Goal: Task Accomplishment & Management: Complete application form

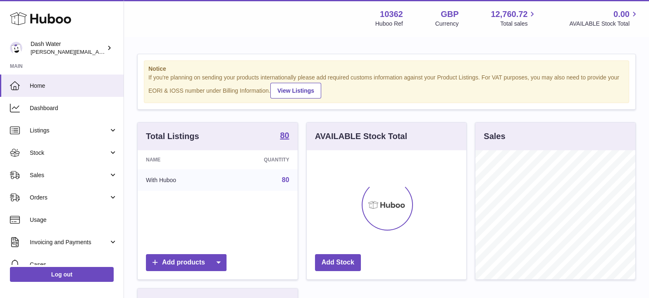
scroll to position [129, 160]
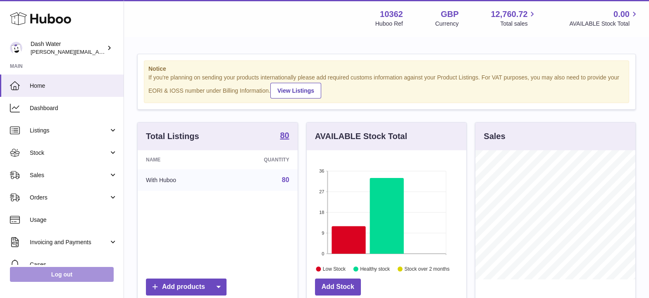
click at [74, 272] on link "Log out" at bounding box center [62, 274] width 104 height 15
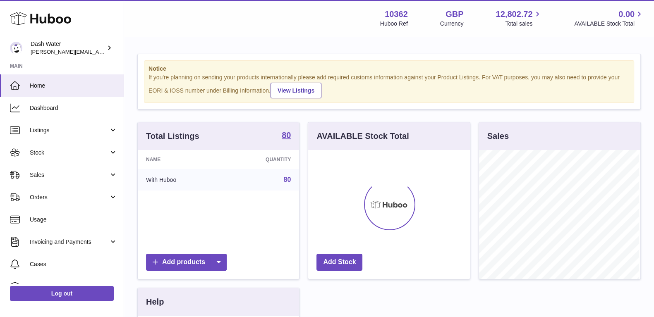
scroll to position [129, 161]
click at [52, 198] on span "Orders" at bounding box center [69, 198] width 79 height 8
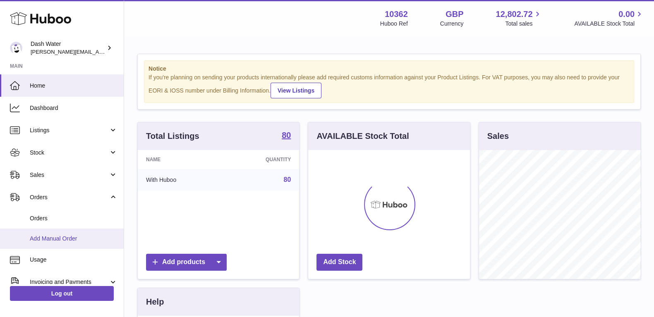
click at [52, 238] on span "Add Manual Order" at bounding box center [74, 239] width 88 height 8
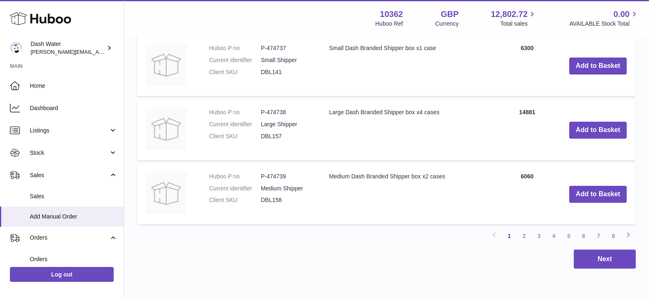
scroll to position [921, 0]
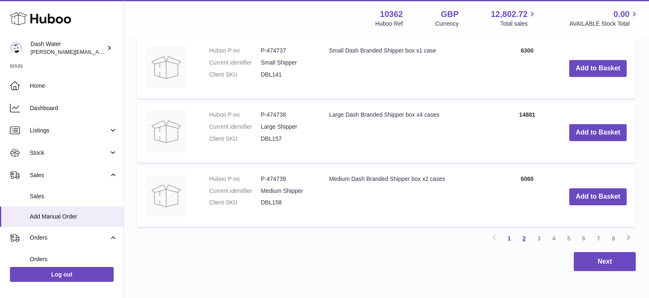
click at [525, 239] on link "2" at bounding box center [524, 238] width 15 height 15
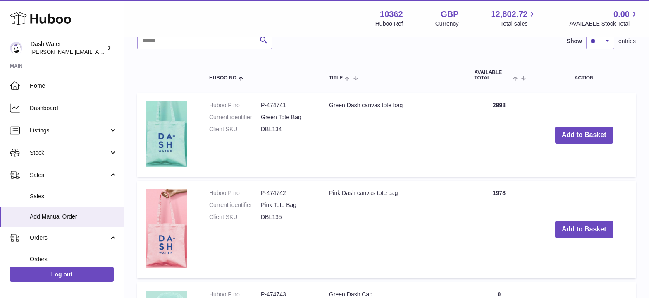
scroll to position [188, 0]
click at [569, 136] on button "Add to Basket" at bounding box center [584, 134] width 58 height 17
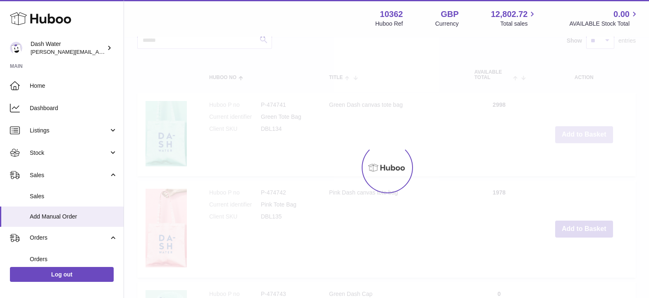
scroll to position [284, 0]
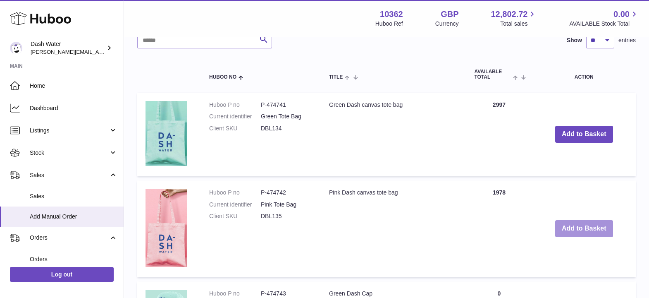
click at [572, 231] on button "Add to Basket" at bounding box center [584, 228] width 58 height 17
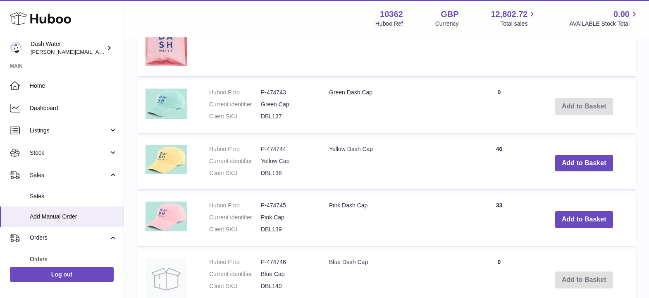
scroll to position [589, 0]
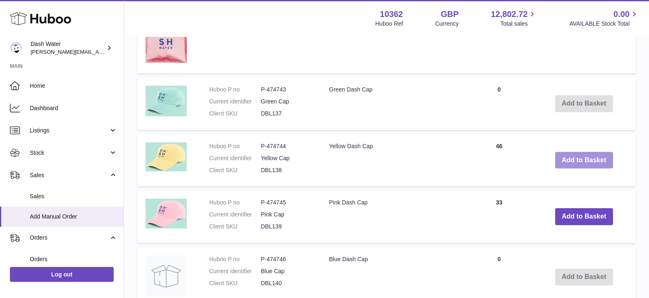
click at [574, 166] on button "Add to Basket" at bounding box center [584, 160] width 58 height 17
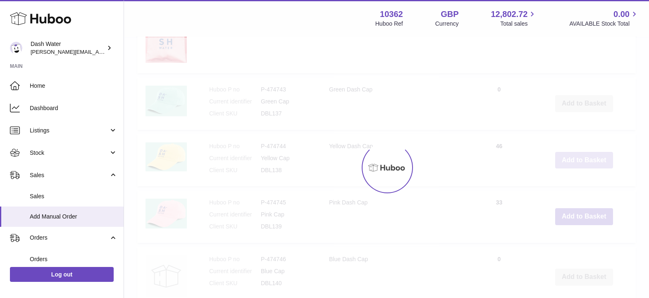
scroll to position [657, 0]
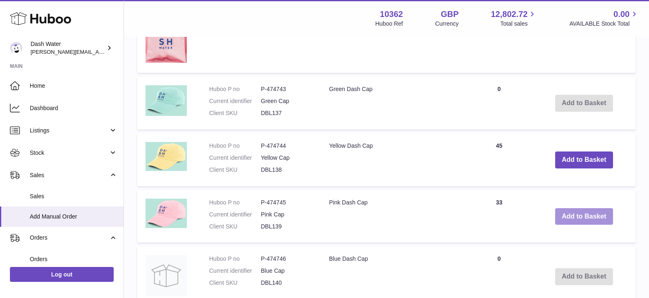
click at [571, 222] on button "Add to Basket" at bounding box center [584, 216] width 58 height 17
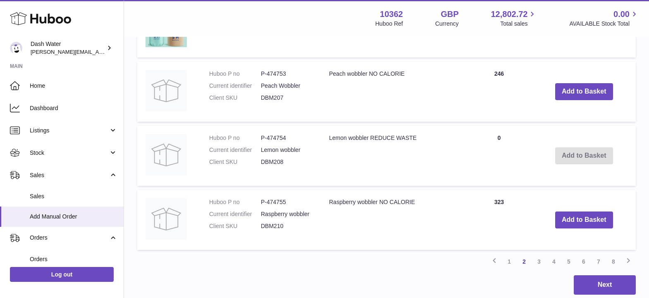
scroll to position [1066, 0]
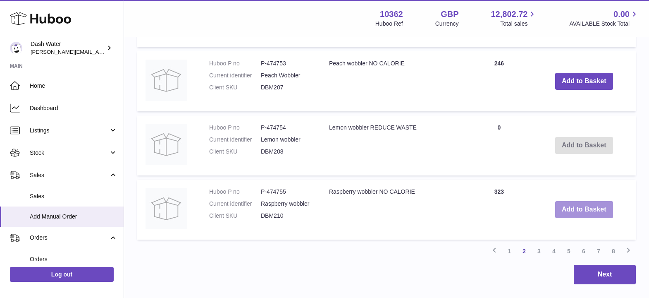
click at [575, 212] on button "Add to Basket" at bounding box center [584, 209] width 58 height 17
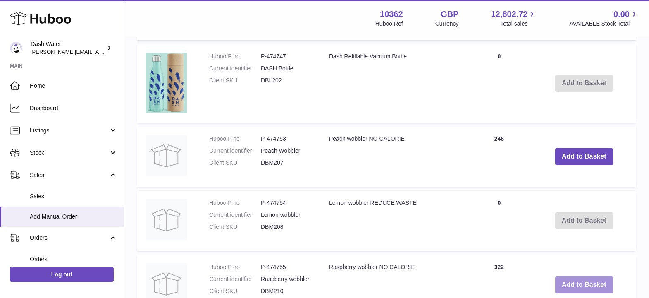
scroll to position [1142, 0]
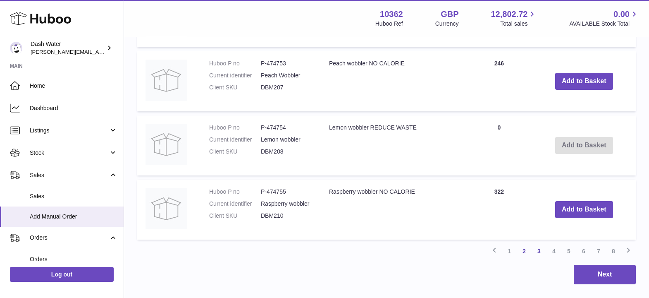
click at [538, 253] on link "3" at bounding box center [539, 251] width 15 height 15
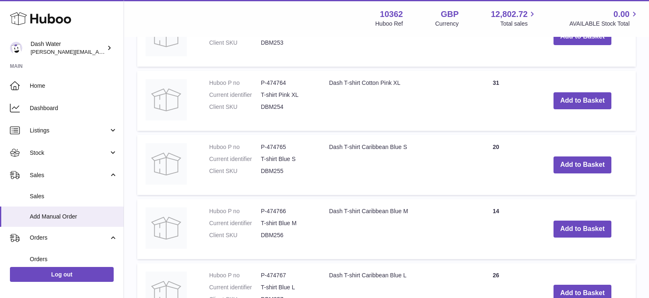
scroll to position [941, 0]
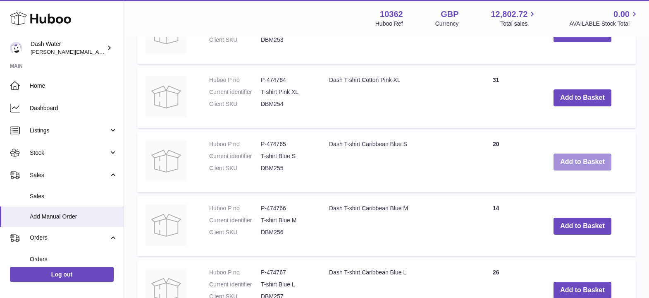
click at [563, 166] on button "Add to Basket" at bounding box center [583, 161] width 58 height 17
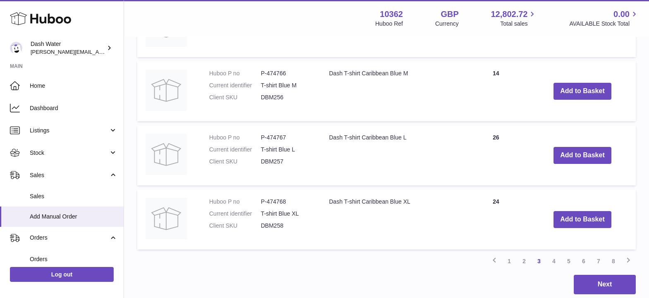
scroll to position [1152, 0]
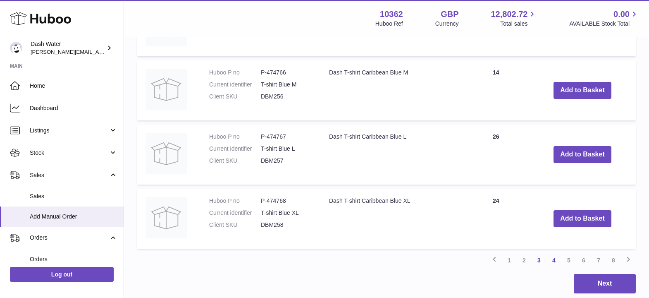
click at [554, 262] on link "4" at bounding box center [554, 260] width 15 height 15
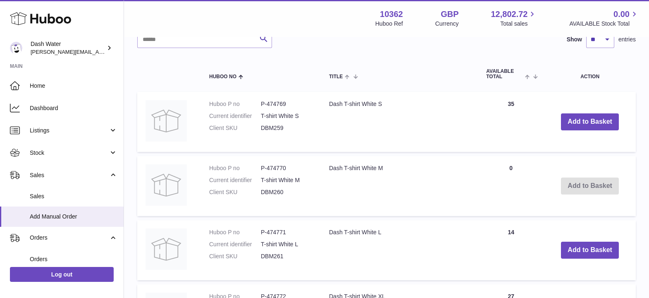
scroll to position [673, 0]
click at [568, 120] on button "Add to Basket" at bounding box center [590, 120] width 58 height 17
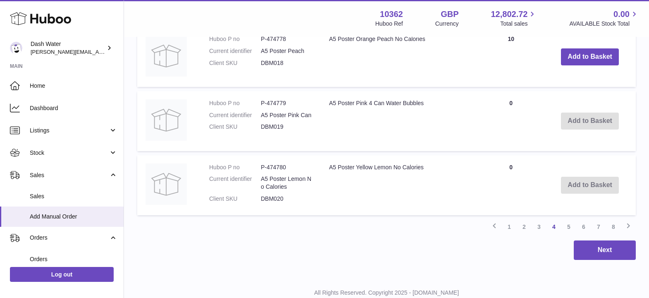
scroll to position [1269, 0]
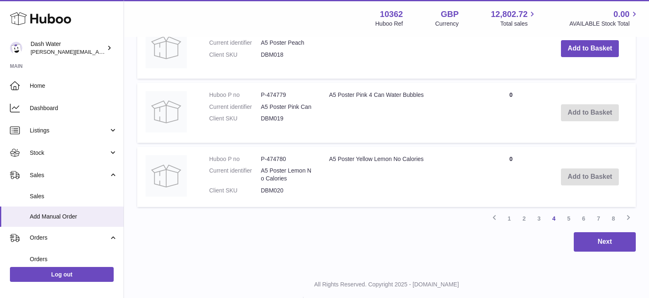
click at [568, 120] on td "Add to Basket" at bounding box center [590, 113] width 92 height 60
click at [569, 220] on link "5" at bounding box center [569, 218] width 15 height 15
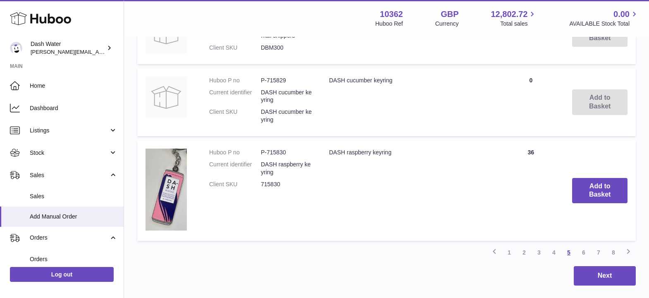
scroll to position [1369, 0]
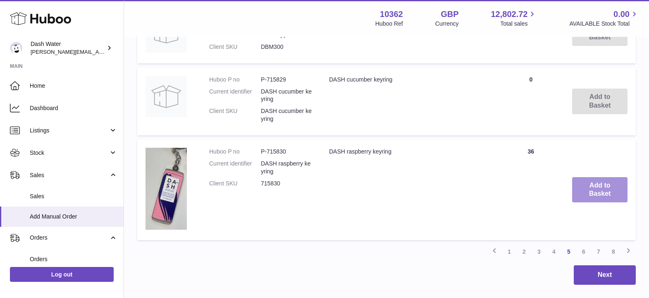
click at [584, 177] on button "Add to Basket" at bounding box center [599, 190] width 55 height 26
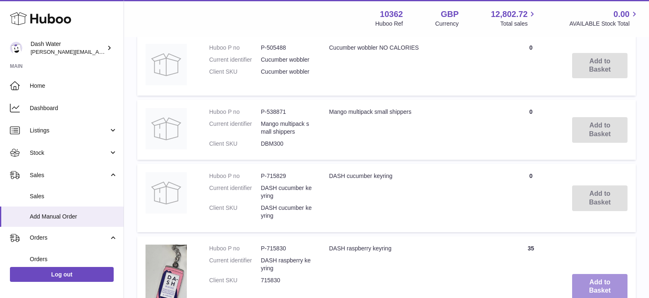
scroll to position [1465, 0]
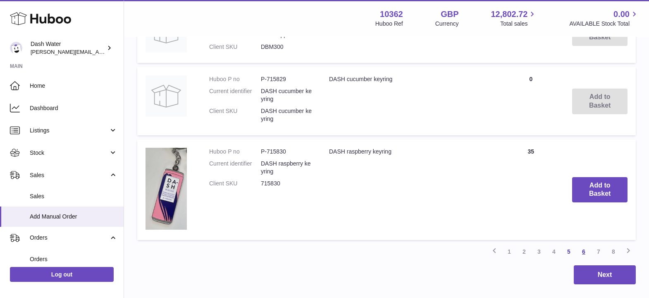
click at [584, 244] on link "6" at bounding box center [583, 251] width 15 height 15
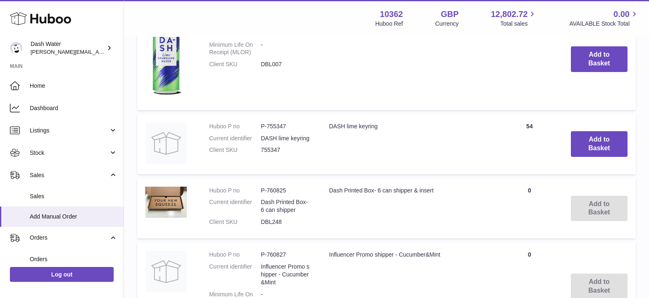
scroll to position [1056, 0]
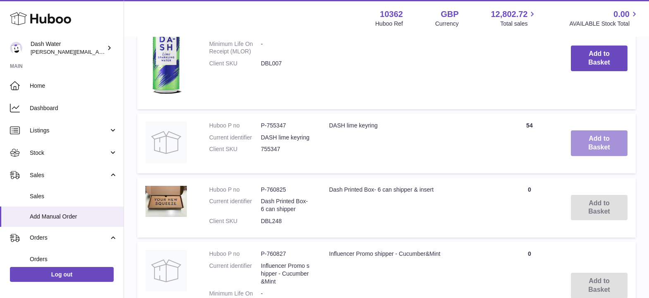
click at [593, 147] on button "Add to Basket" at bounding box center [599, 143] width 57 height 26
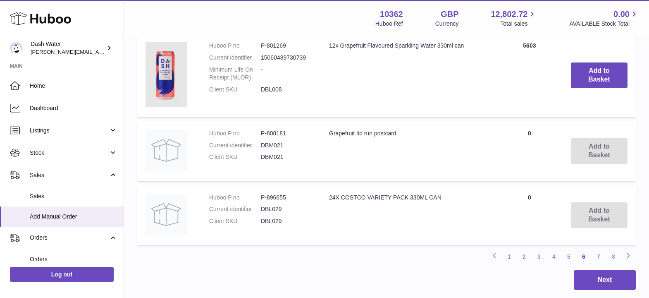
scroll to position [1505, 0]
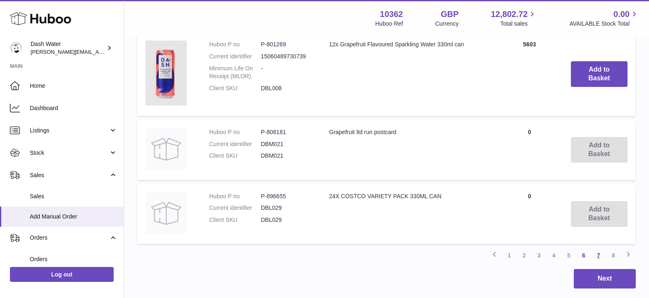
click at [599, 257] on link "7" at bounding box center [598, 255] width 15 height 15
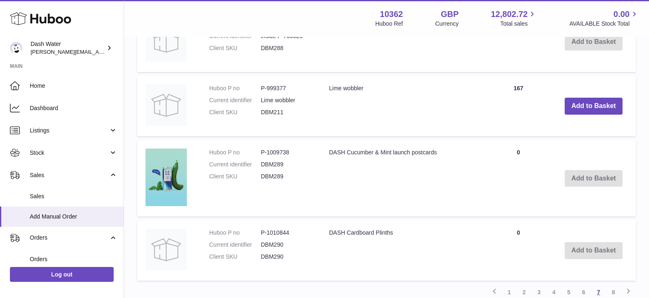
scroll to position [1415, 0]
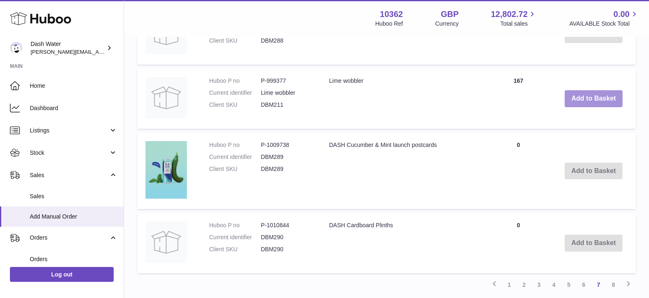
click at [589, 103] on button "Add to Basket" at bounding box center [594, 98] width 58 height 17
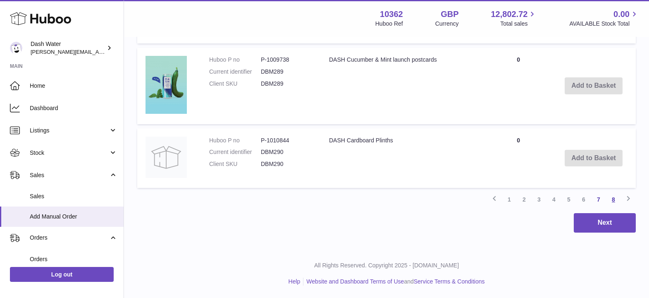
click at [613, 197] on link "8" at bounding box center [613, 199] width 15 height 15
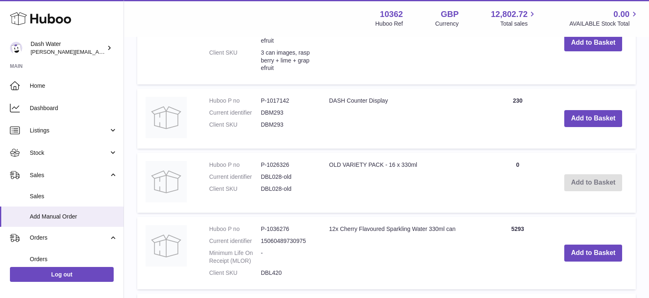
scroll to position [1152, 0]
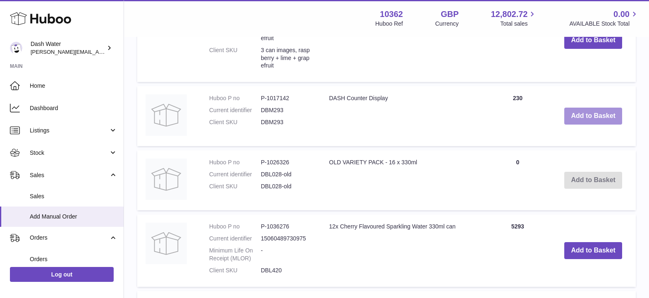
click at [578, 116] on button "Add to Basket" at bounding box center [593, 116] width 58 height 17
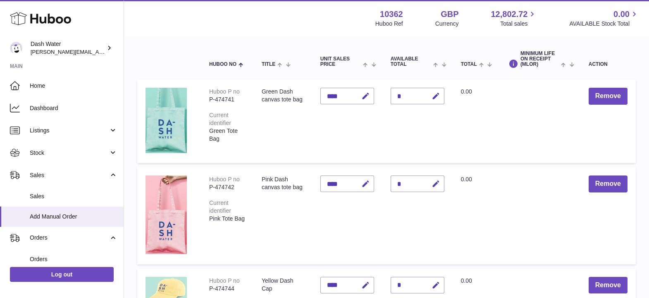
scroll to position [104, 0]
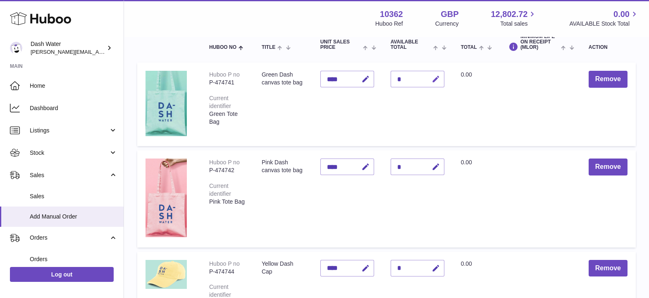
click at [435, 80] on icon "button" at bounding box center [436, 79] width 9 height 9
click at [434, 167] on icon "button" at bounding box center [436, 166] width 9 height 9
click at [434, 167] on icon "submit" at bounding box center [436, 166] width 7 height 7
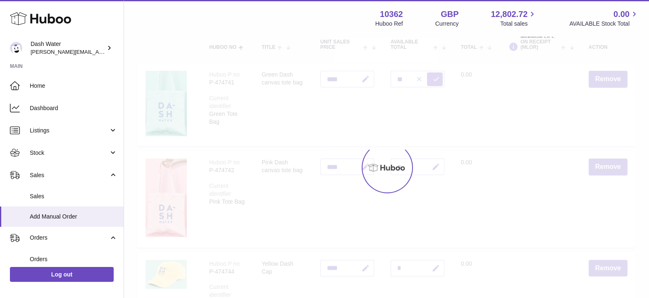
type input "*"
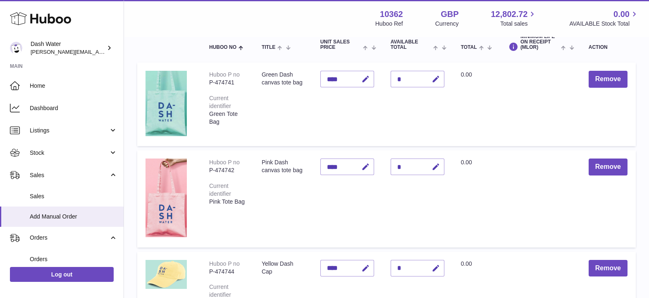
click at [434, 167] on icon "button" at bounding box center [436, 166] width 9 height 9
type input "**"
click at [438, 167] on icon "submit" at bounding box center [436, 166] width 7 height 7
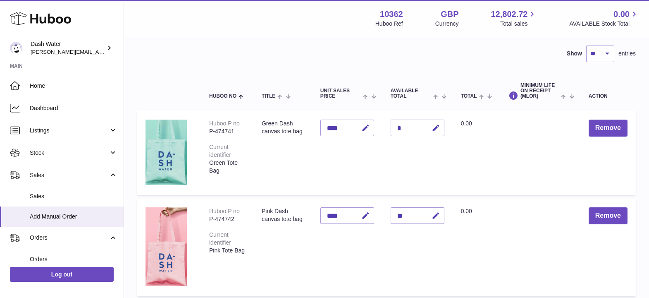
scroll to position [55, 0]
click at [436, 129] on icon "button" at bounding box center [436, 128] width 9 height 9
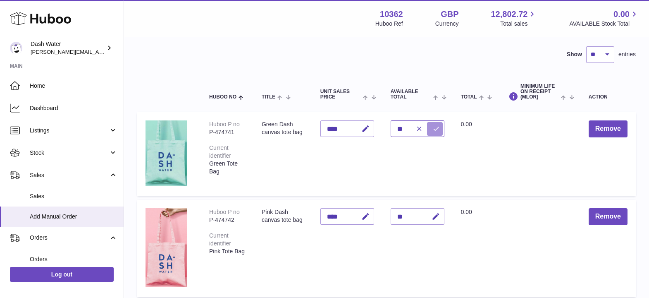
type input "**"
click at [435, 129] on icon "submit" at bounding box center [436, 128] width 7 height 7
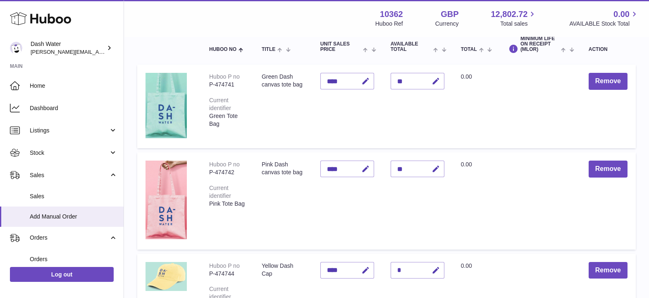
scroll to position [103, 0]
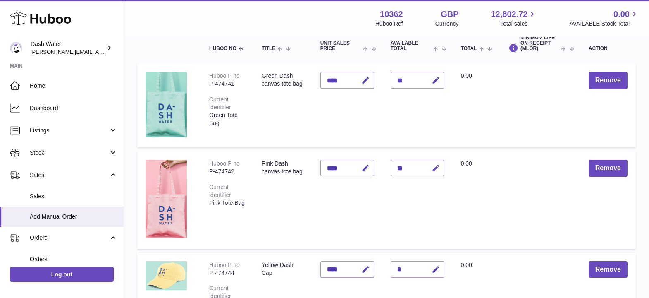
click at [433, 170] on icon "button" at bounding box center [436, 168] width 9 height 9
click at [400, 166] on input "**" at bounding box center [418, 168] width 54 height 17
type input "**"
click at [439, 166] on icon "submit" at bounding box center [436, 167] width 7 height 7
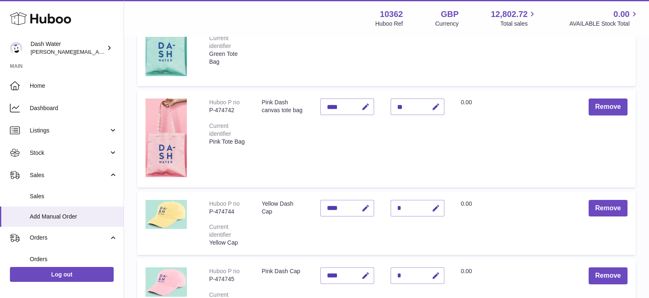
scroll to position [166, 0]
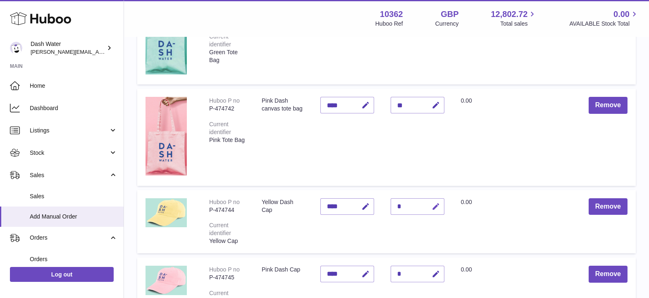
click at [435, 207] on icon "button" at bounding box center [436, 206] width 9 height 9
type input "*"
click at [434, 205] on icon "submit" at bounding box center [436, 206] width 7 height 7
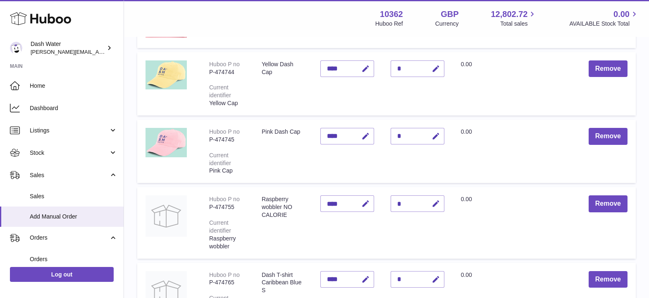
scroll to position [306, 0]
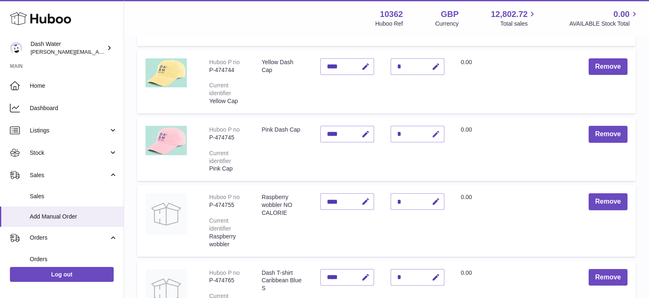
click at [434, 135] on icon "button" at bounding box center [436, 134] width 9 height 9
type input "*"
click at [434, 134] on icon "submit" at bounding box center [436, 133] width 7 height 7
click at [434, 66] on icon "button" at bounding box center [436, 66] width 9 height 9
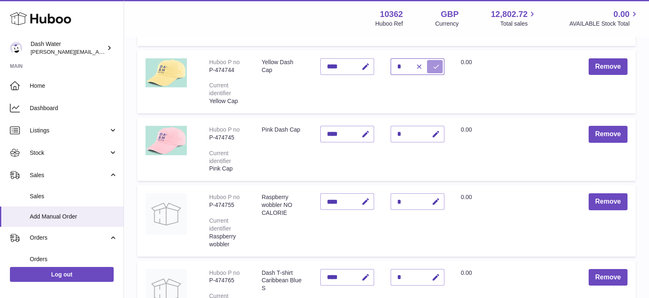
type input "*"
click at [436, 67] on icon "submit" at bounding box center [436, 66] width 7 height 7
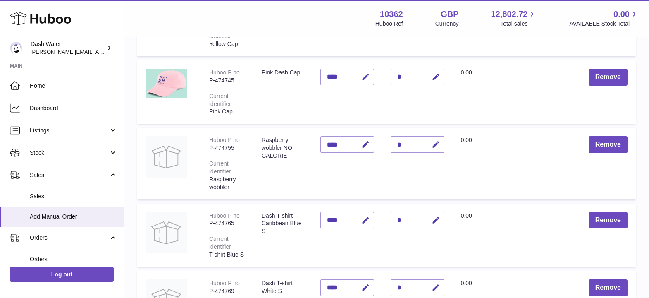
scroll to position [364, 0]
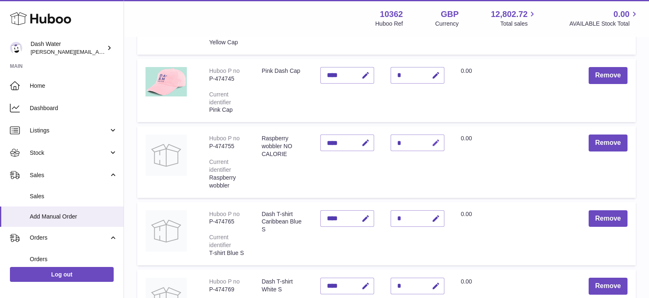
click at [434, 144] on icon "button" at bounding box center [436, 143] width 9 height 9
type input "**"
click at [438, 139] on icon "submit" at bounding box center [436, 142] width 7 height 7
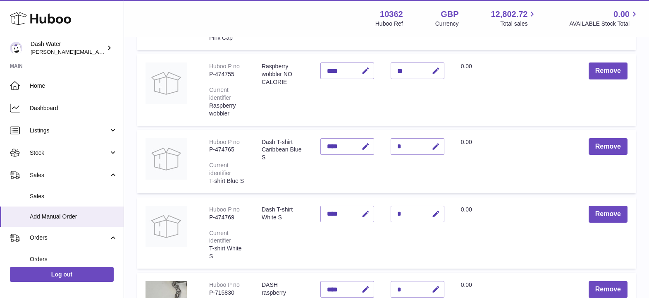
scroll to position [441, 0]
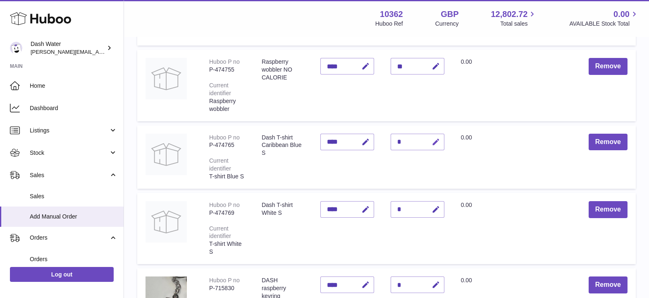
click at [434, 140] on icon "button" at bounding box center [436, 142] width 9 height 9
type input "*"
click at [437, 143] on icon "submit" at bounding box center [436, 141] width 7 height 7
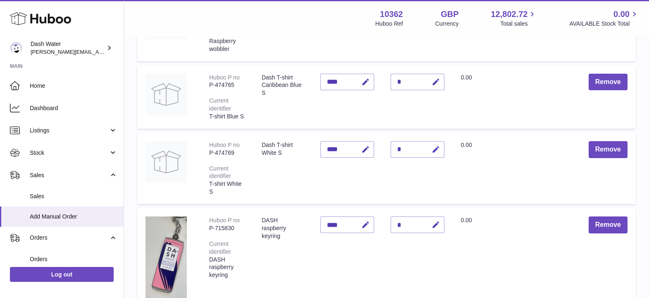
scroll to position [511, 0]
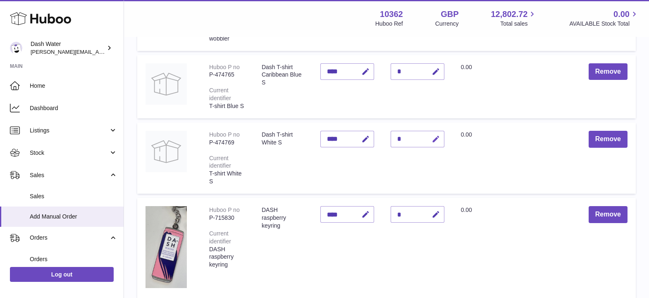
click at [434, 140] on icon "button" at bounding box center [436, 139] width 9 height 9
type input "*"
click at [436, 140] on icon "submit" at bounding box center [436, 138] width 7 height 7
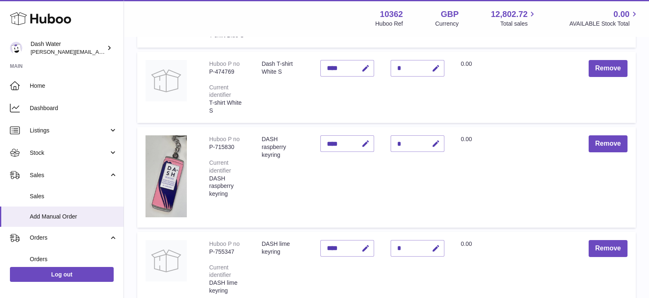
scroll to position [587, 0]
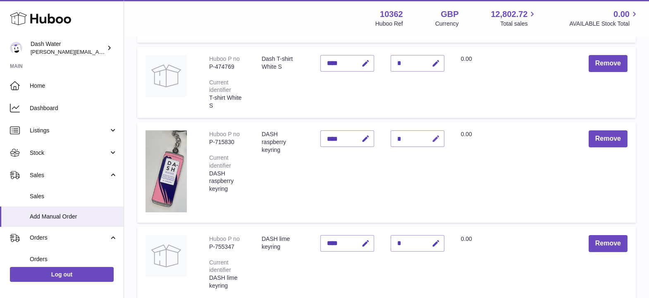
click at [435, 139] on icon "button" at bounding box center [436, 138] width 9 height 9
type input "**"
click at [436, 138] on icon "submit" at bounding box center [436, 138] width 7 height 7
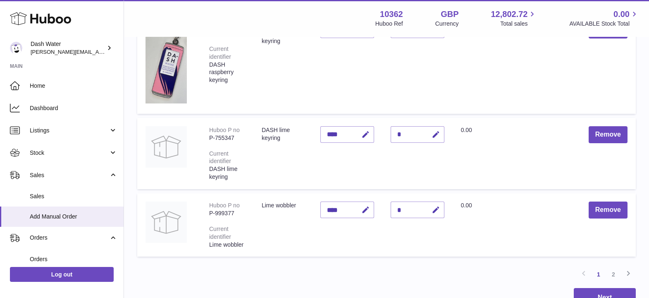
scroll to position [697, 0]
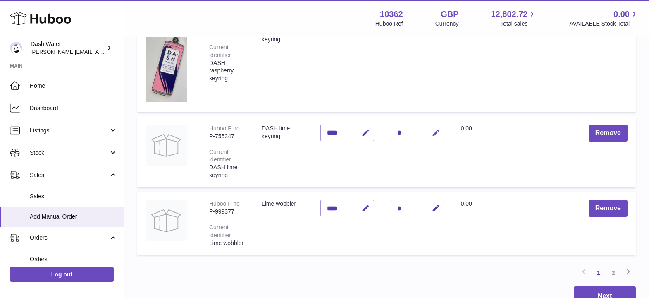
click at [432, 134] on icon "button" at bounding box center [436, 133] width 9 height 9
type input "**"
click at [433, 133] on icon "submit" at bounding box center [436, 132] width 7 height 7
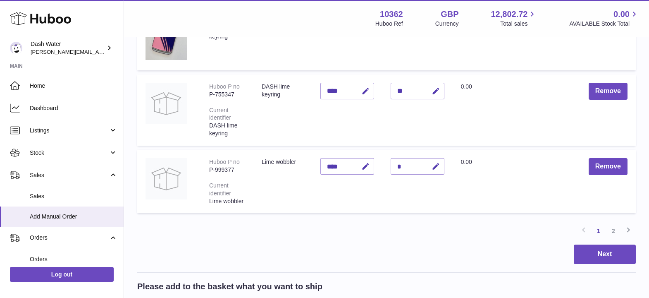
scroll to position [741, 0]
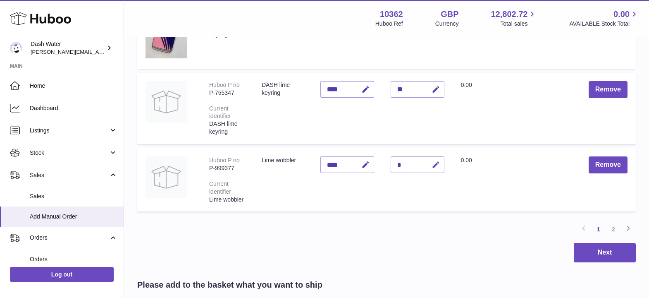
click at [435, 164] on icon "button" at bounding box center [436, 164] width 9 height 9
type input "*"
click at [407, 230] on div "Previous 1 2 Next" at bounding box center [386, 229] width 499 height 15
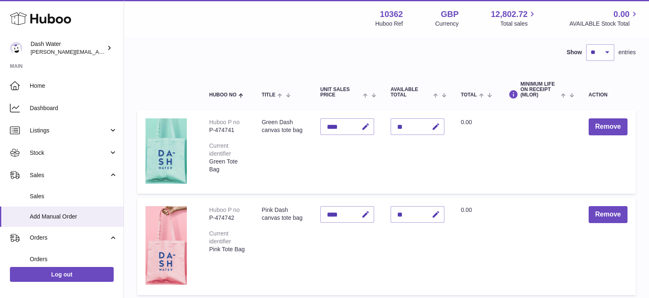
scroll to position [58, 0]
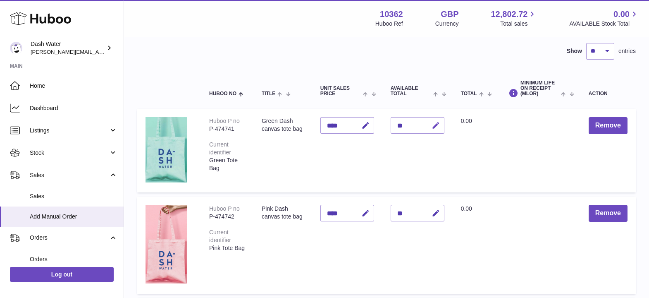
click at [436, 125] on icon "button" at bounding box center [436, 125] width 9 height 9
click at [401, 124] on input "**" at bounding box center [418, 125] width 54 height 17
type input "**"
click at [435, 124] on icon "submit" at bounding box center [436, 125] width 7 height 7
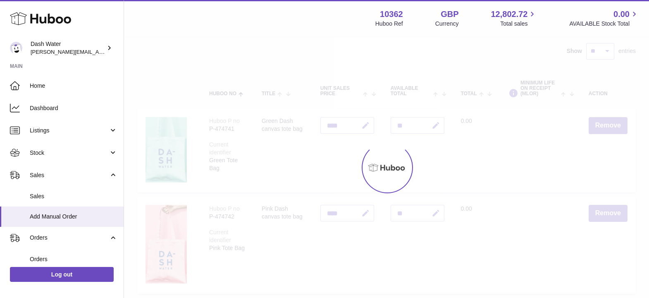
type input "*"
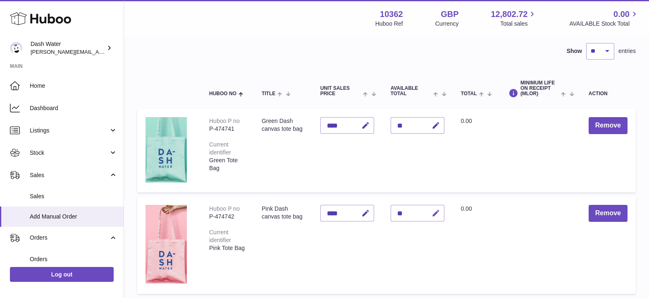
click at [436, 214] on icon "button" at bounding box center [436, 213] width 9 height 9
type input "**"
click at [433, 212] on icon "submit" at bounding box center [436, 212] width 7 height 7
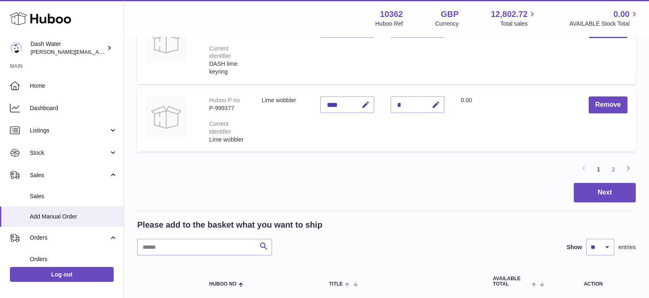
scroll to position [809, 0]
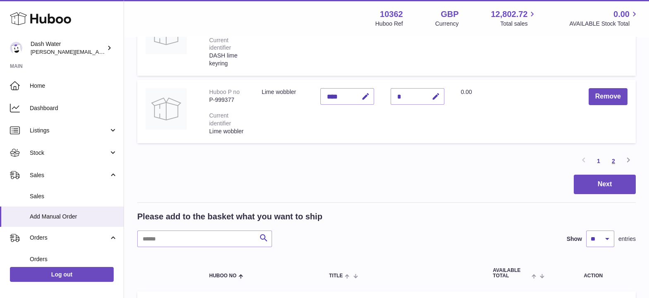
click at [612, 161] on link "2" at bounding box center [613, 160] width 15 height 15
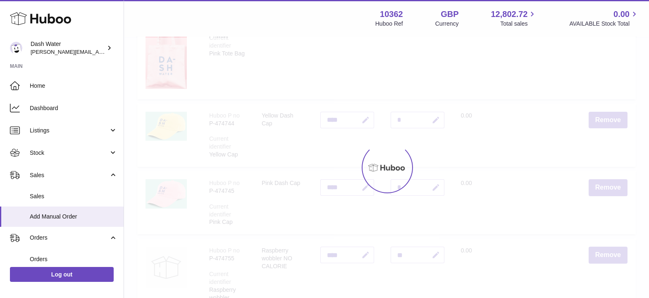
scroll to position [37, 0]
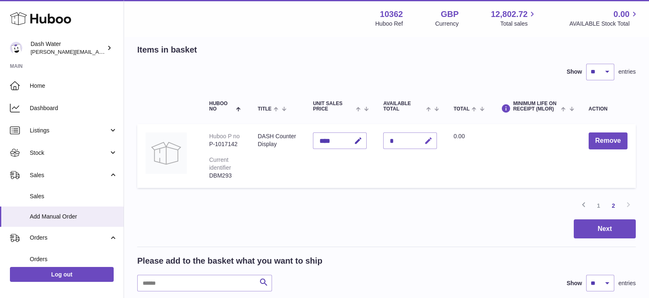
click at [432, 141] on icon "button" at bounding box center [428, 140] width 9 height 9
type input "*"
click at [428, 138] on icon "submit" at bounding box center [428, 140] width 7 height 7
click at [589, 232] on button "Next" at bounding box center [605, 228] width 62 height 19
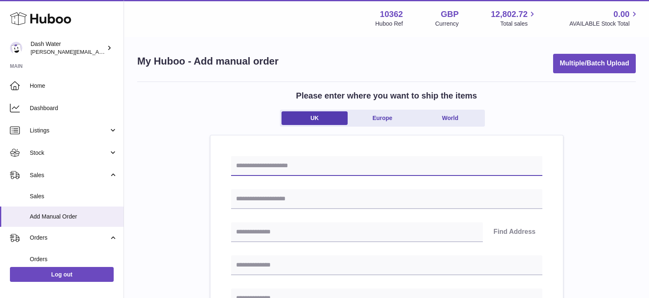
click at [354, 164] on input "text" at bounding box center [386, 166] width 311 height 20
click at [302, 166] on input "text" at bounding box center [386, 166] width 311 height 20
click at [298, 168] on input "***" at bounding box center [386, 166] width 311 height 20
type input "**********"
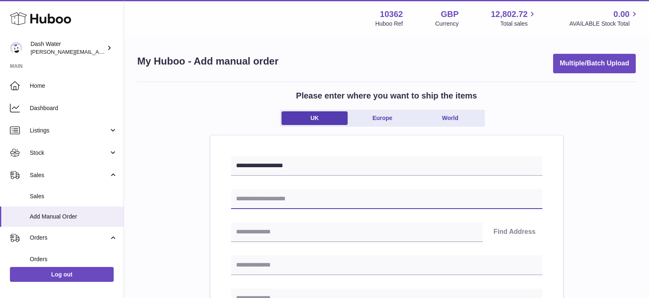
click at [278, 198] on input "text" at bounding box center [386, 199] width 311 height 20
type input "**********"
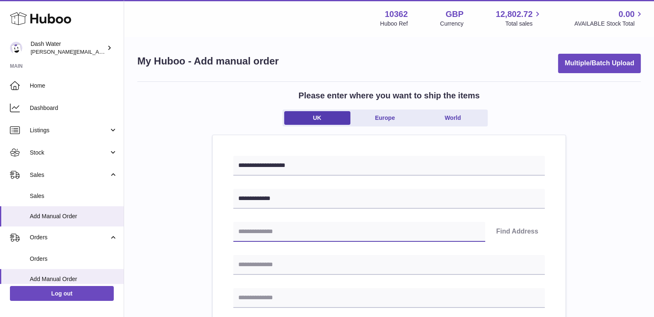
click at [274, 232] on input "text" at bounding box center [359, 232] width 252 height 20
type input "********"
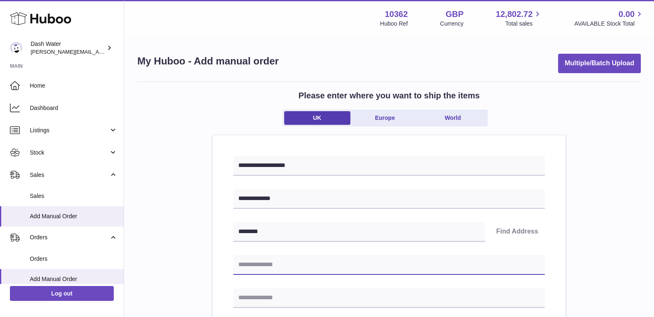
type input "**********"
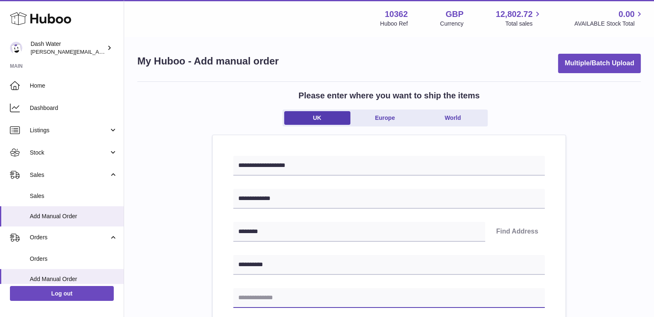
type input "**********"
type input "******"
type input "********"
type input "**********"
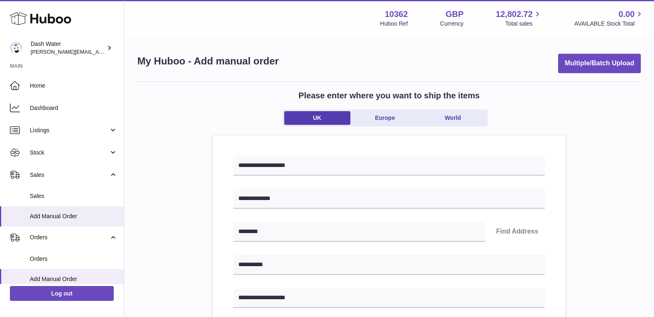
type input "**********"
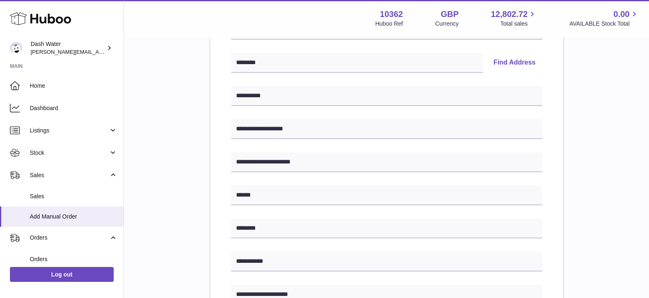
scroll to position [168, 0]
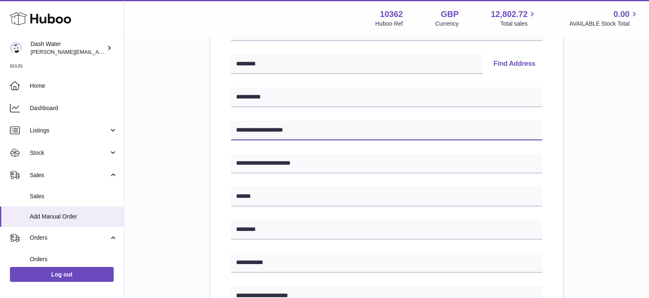
click at [320, 126] on input "**********" at bounding box center [386, 130] width 311 height 20
type input "**********"
click at [178, 158] on div "**********" at bounding box center [386, 202] width 499 height 576
click at [325, 128] on input "**********" at bounding box center [386, 130] width 311 height 20
click at [177, 170] on div "**********" at bounding box center [386, 202] width 499 height 576
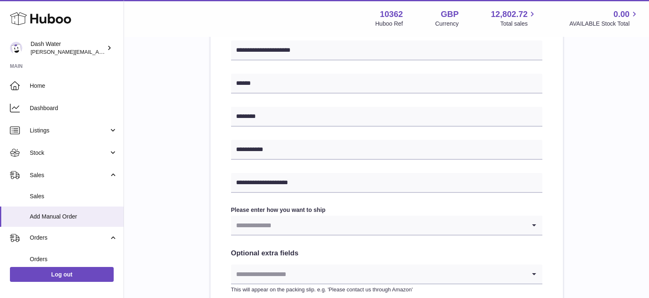
scroll to position [290, 0]
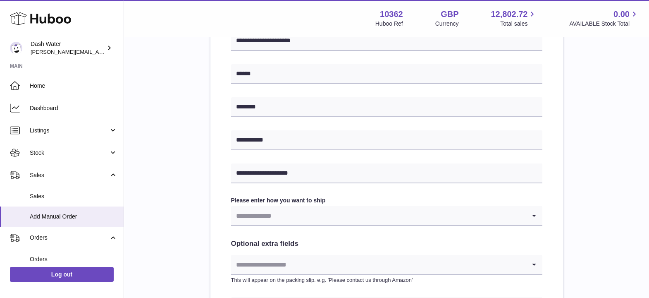
click at [293, 216] on input "Search for option" at bounding box center [378, 215] width 295 height 19
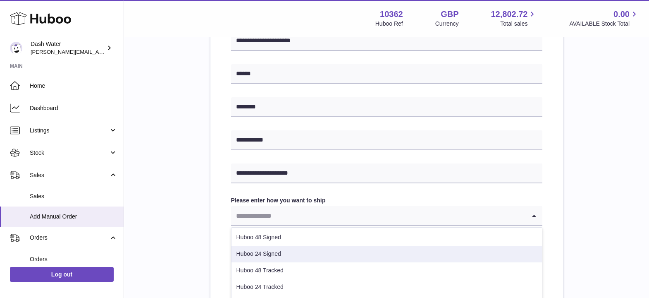
scroll to position [34, 0]
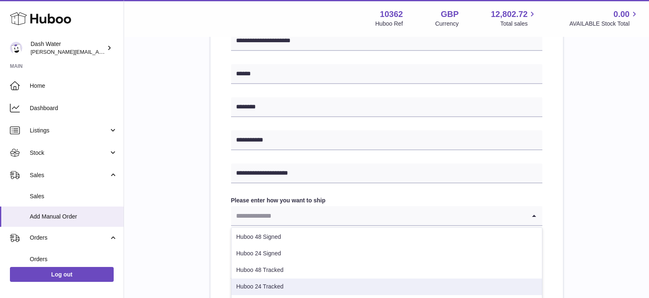
click at [286, 286] on li "Huboo 24 Tracked" at bounding box center [387, 286] width 311 height 17
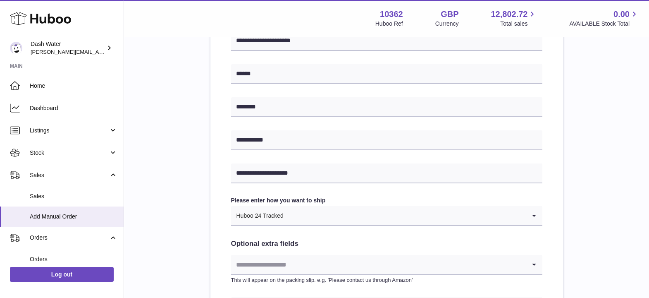
click at [160, 247] on div "**********" at bounding box center [386, 79] width 499 height 576
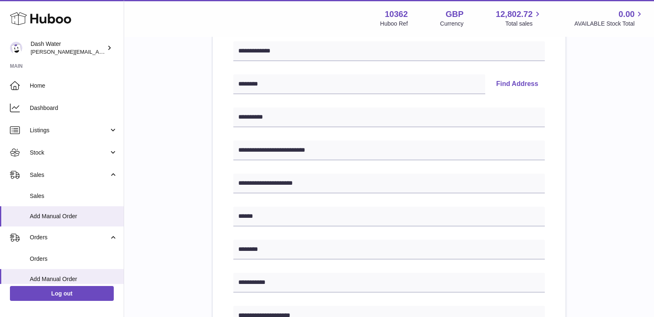
scroll to position [405, 0]
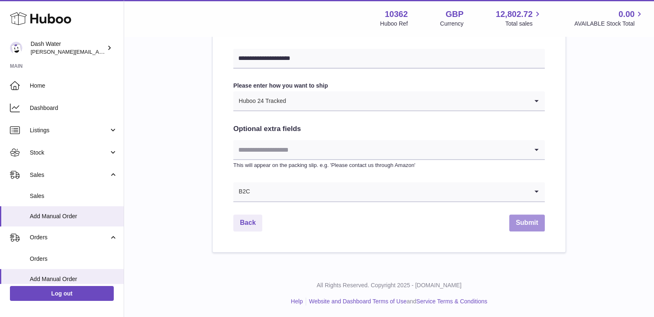
click at [528, 222] on button "Submit" at bounding box center [527, 223] width 36 height 17
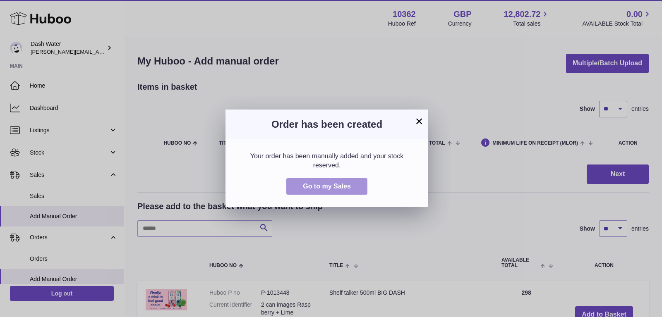
click at [334, 187] on span "Go to my Sales" at bounding box center [327, 186] width 48 height 7
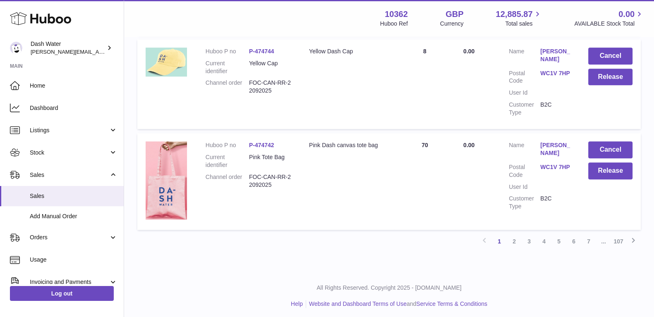
scroll to position [932, 0]
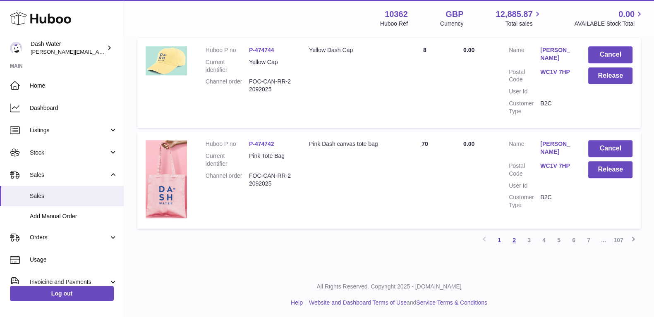
click at [513, 241] on link "2" at bounding box center [514, 240] width 15 height 15
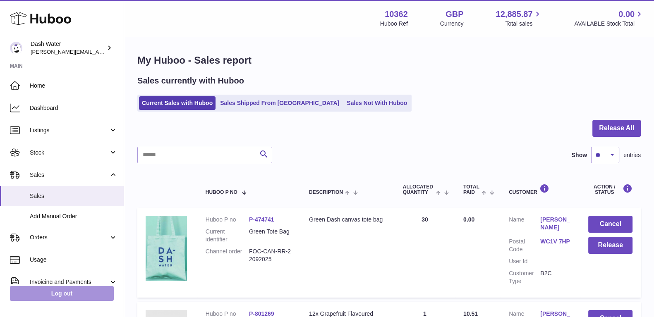
click at [74, 292] on link "Log out" at bounding box center [62, 293] width 104 height 15
